Goal: Transaction & Acquisition: Purchase product/service

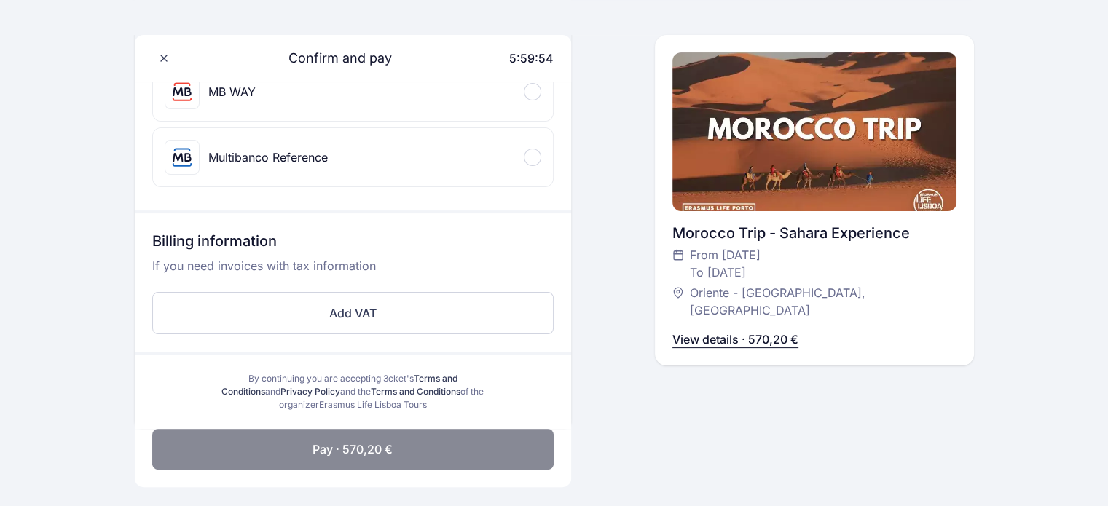
scroll to position [289, 0]
click at [230, 236] on h3 "Billing information" at bounding box center [352, 243] width 401 height 26
click at [230, 265] on p "If you need invoices with tax information" at bounding box center [352, 270] width 401 height 29
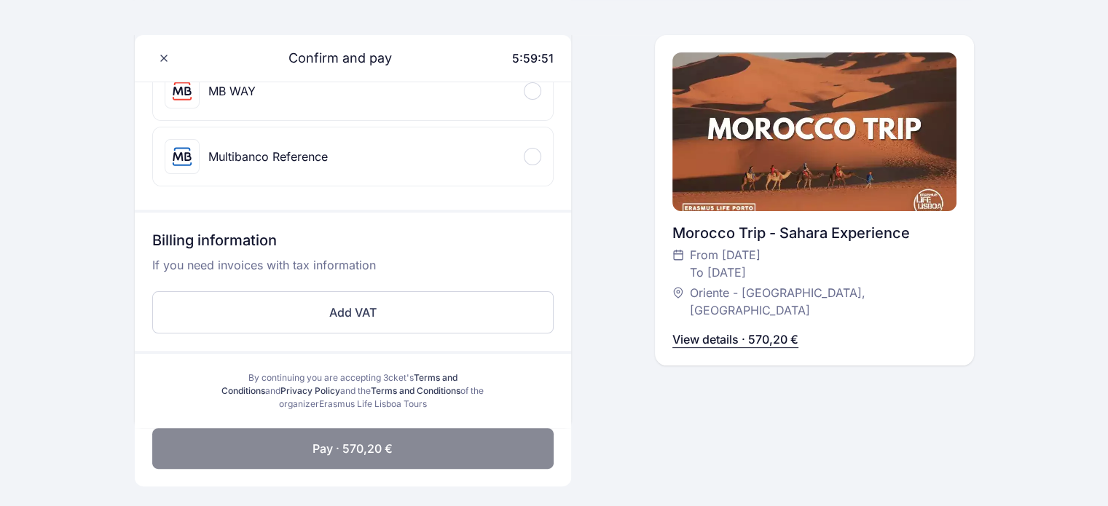
click at [230, 265] on p "If you need invoices with tax information" at bounding box center [352, 270] width 401 height 29
click at [434, 261] on p "If you need invoices with tax information" at bounding box center [352, 270] width 401 height 29
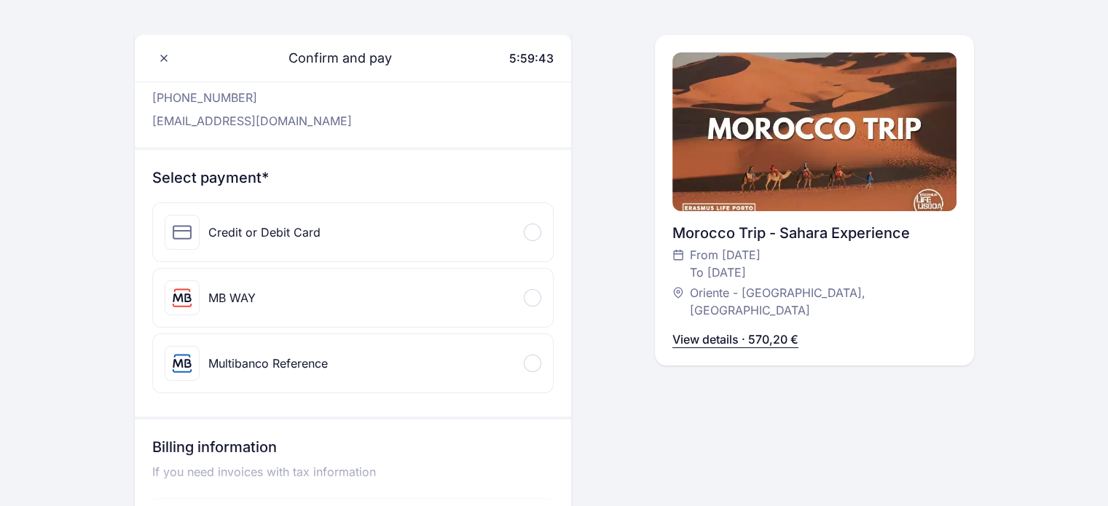
scroll to position [78, 0]
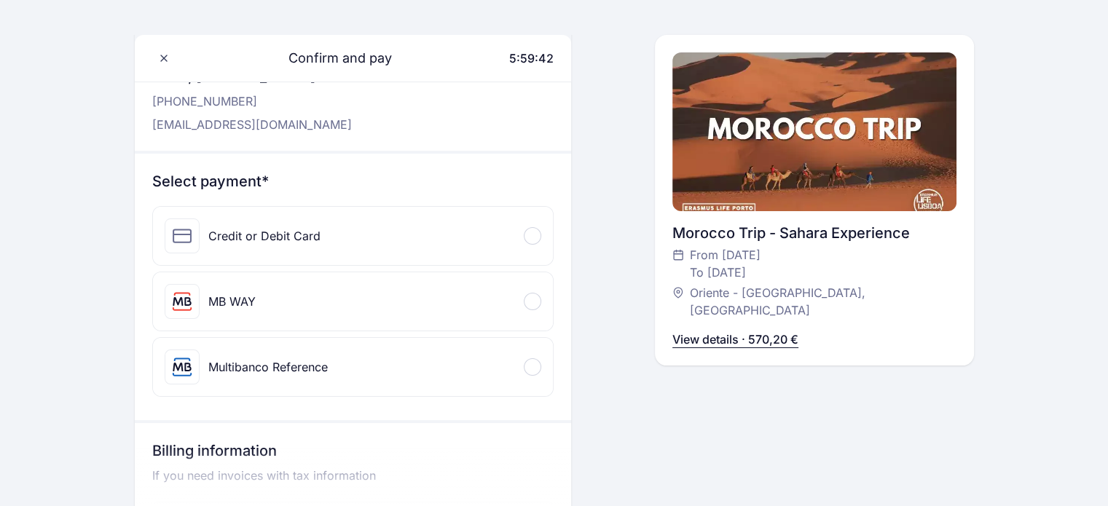
click at [326, 240] on div "Credit or Debit Card" at bounding box center [353, 236] width 400 height 58
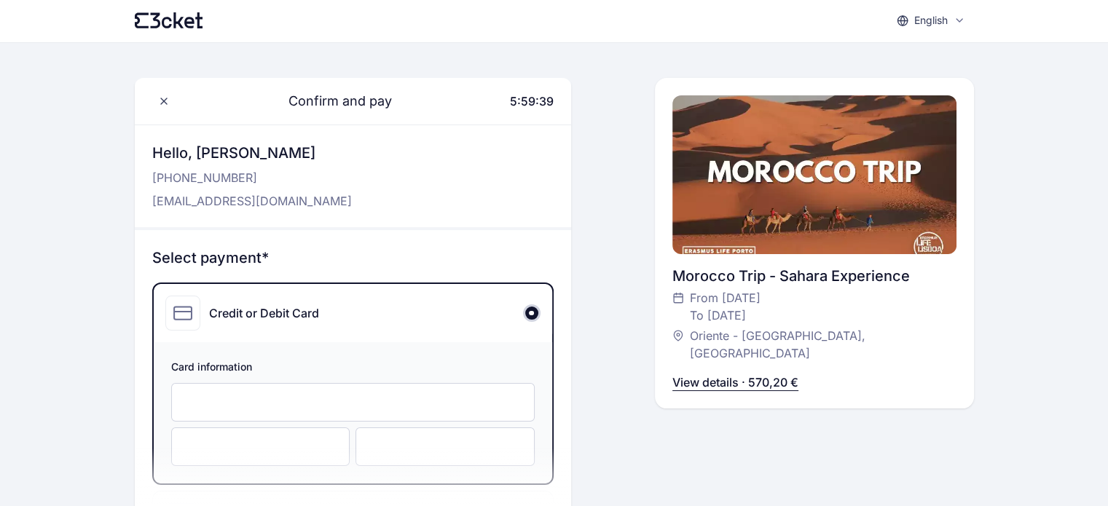
scroll to position [0, 0]
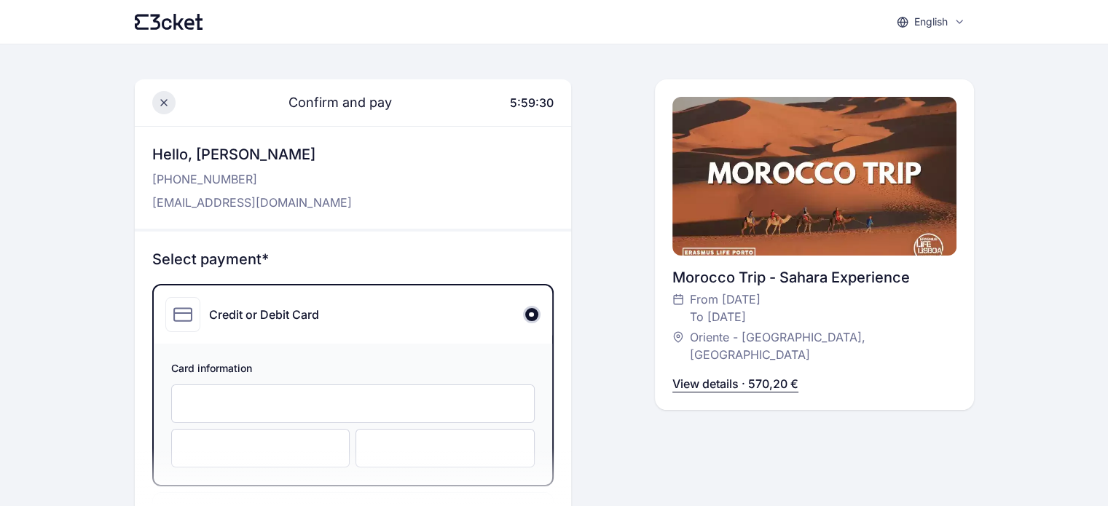
click at [170, 104] on span at bounding box center [163, 102] width 23 height 23
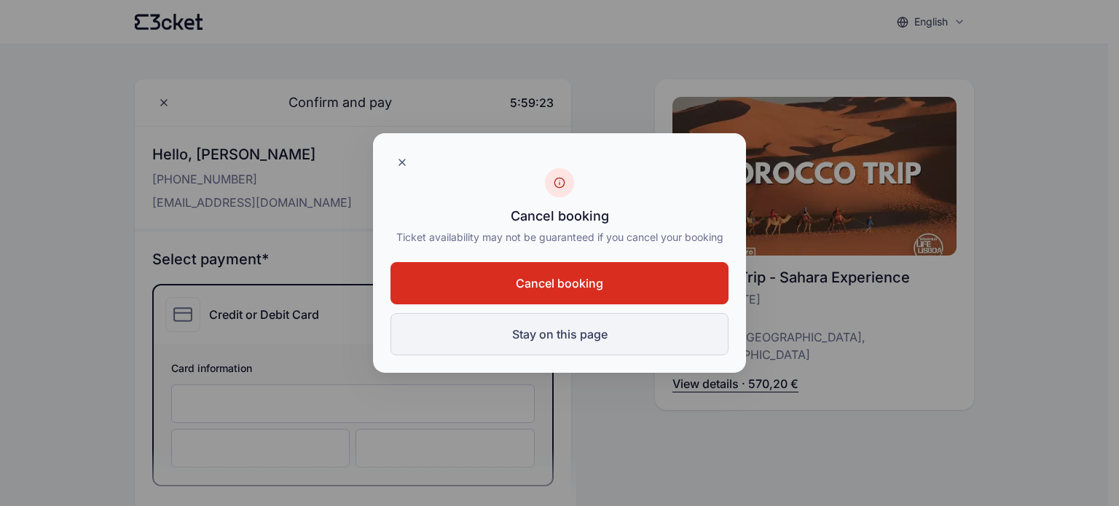
click at [525, 337] on button "Stay on this page" at bounding box center [560, 334] width 338 height 42
